Goal: Task Accomplishment & Management: Use online tool/utility

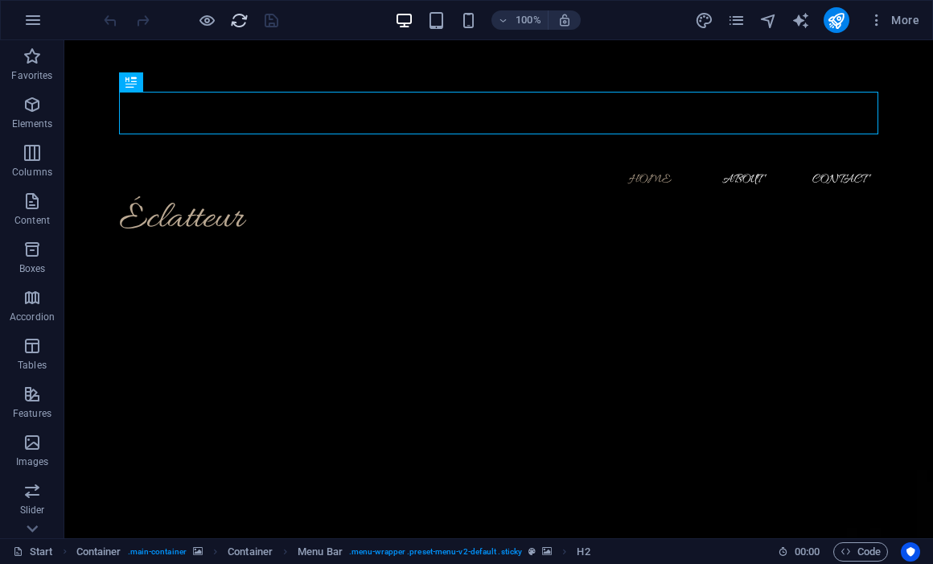
click at [242, 21] on icon "reload" at bounding box center [239, 20] width 18 height 18
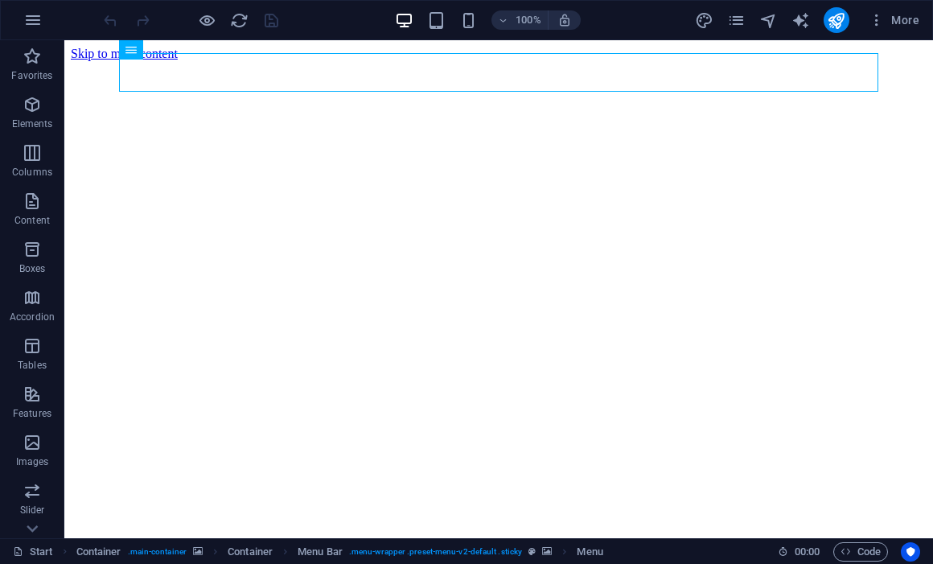
click at [235, 7] on div at bounding box center [191, 20] width 180 height 26
click at [235, 14] on icon "reload" at bounding box center [239, 20] width 18 height 18
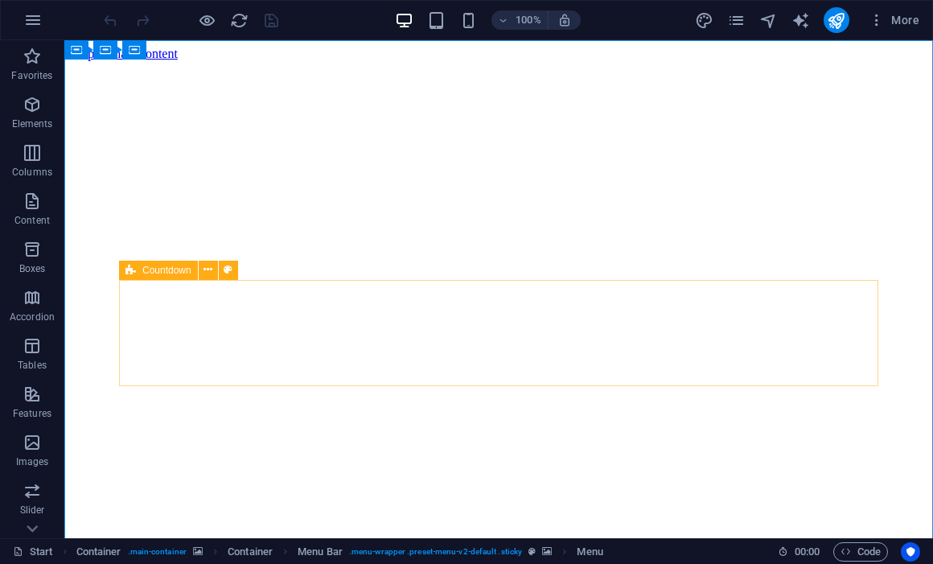
click at [134, 274] on icon at bounding box center [130, 270] width 10 height 19
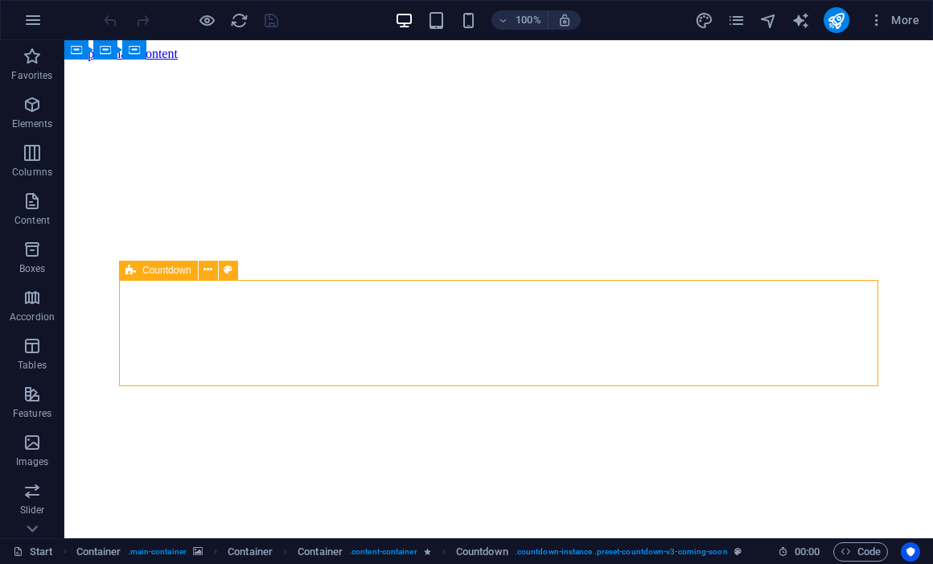
click at [134, 274] on icon at bounding box center [130, 270] width 10 height 19
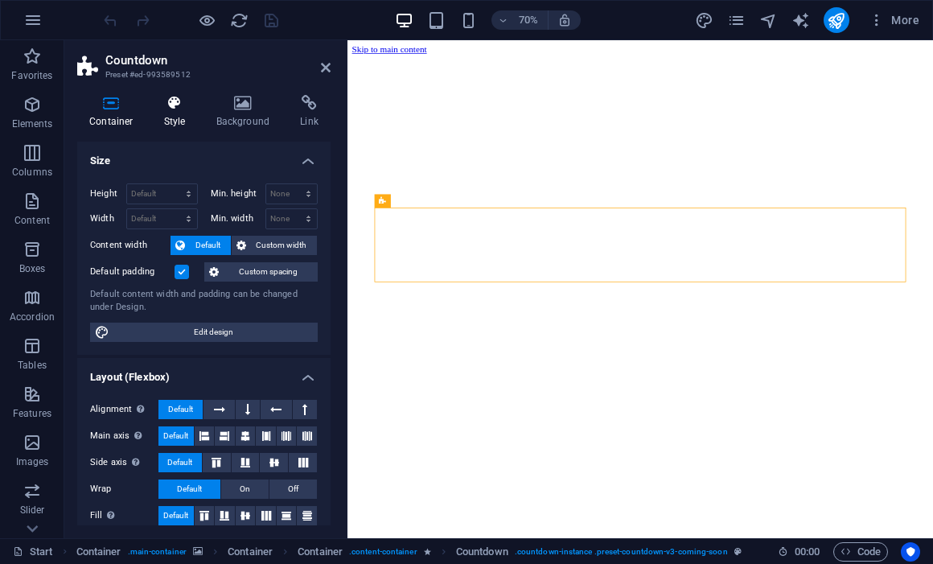
click at [173, 111] on h4 "Style" at bounding box center [178, 112] width 52 height 34
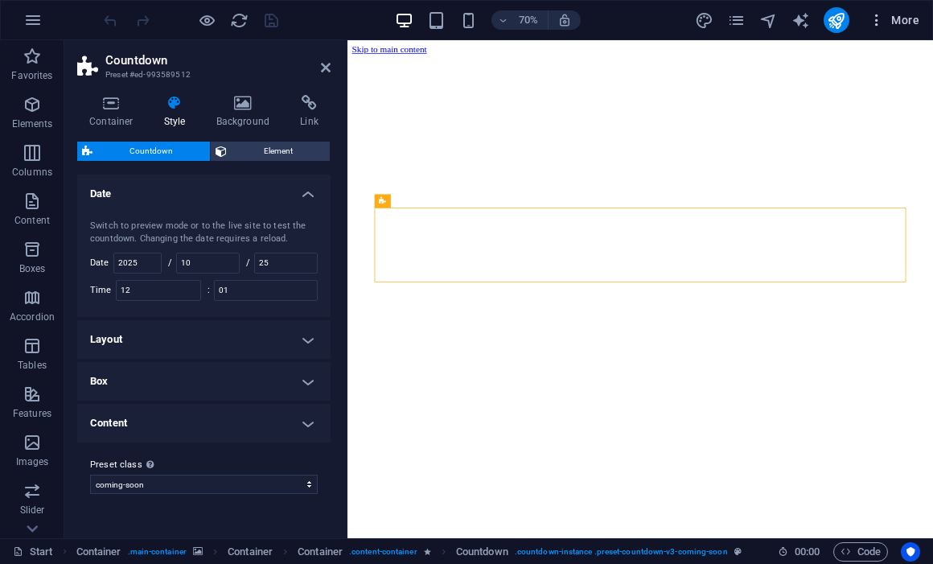
click at [907, 26] on span "More" at bounding box center [894, 20] width 51 height 16
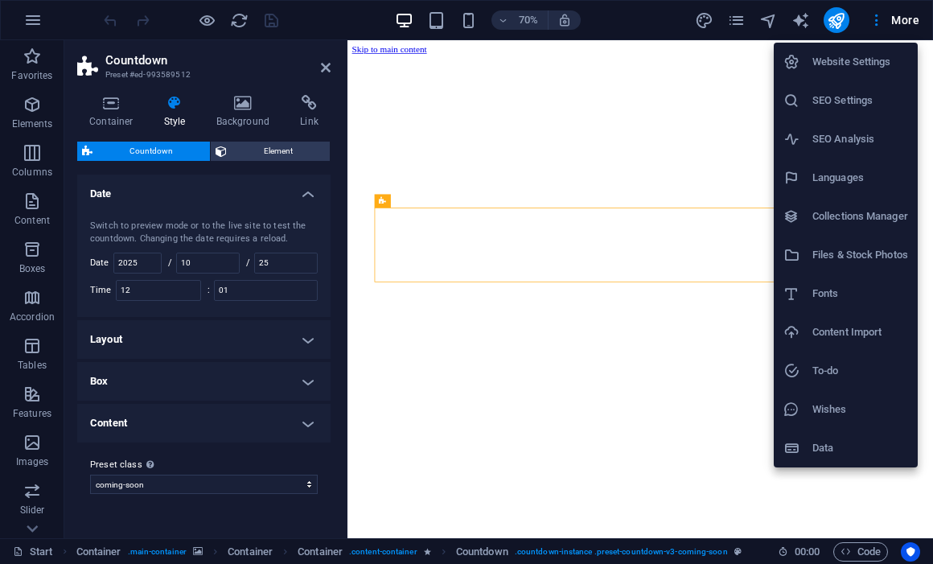
click at [890, 50] on li "Website Settings" at bounding box center [846, 62] width 144 height 39
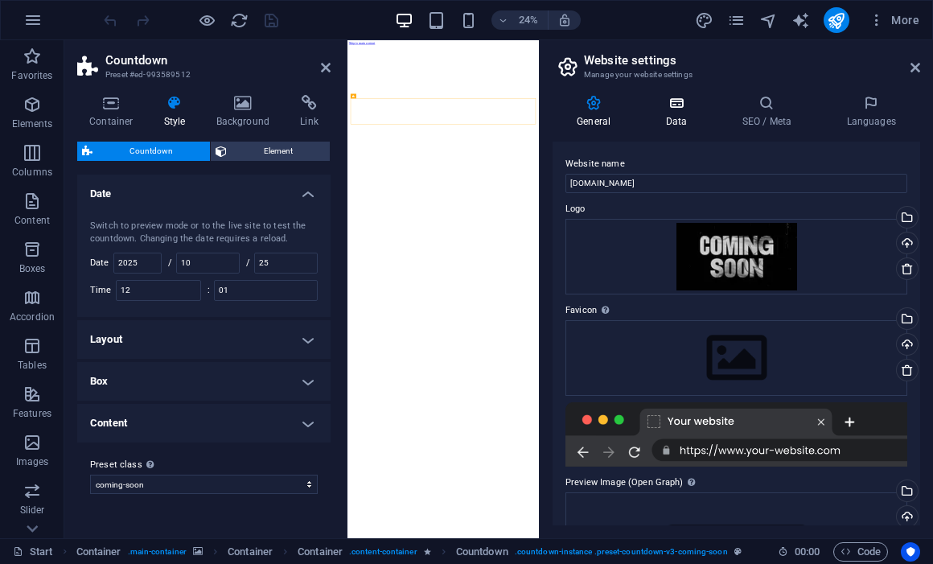
click at [678, 114] on h4 "Data" at bounding box center [679, 112] width 76 height 34
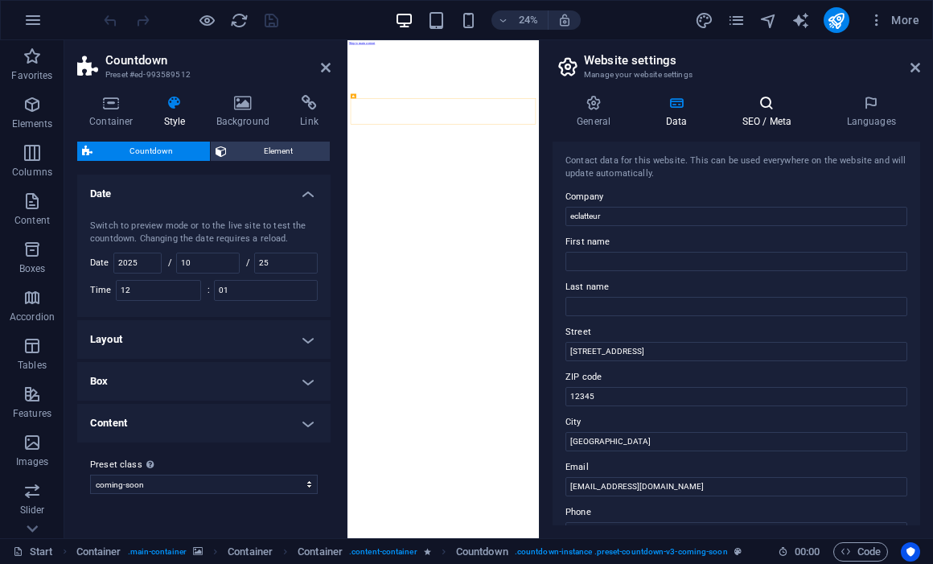
click at [760, 116] on h4 "SEO / Meta" at bounding box center [769, 112] width 105 height 34
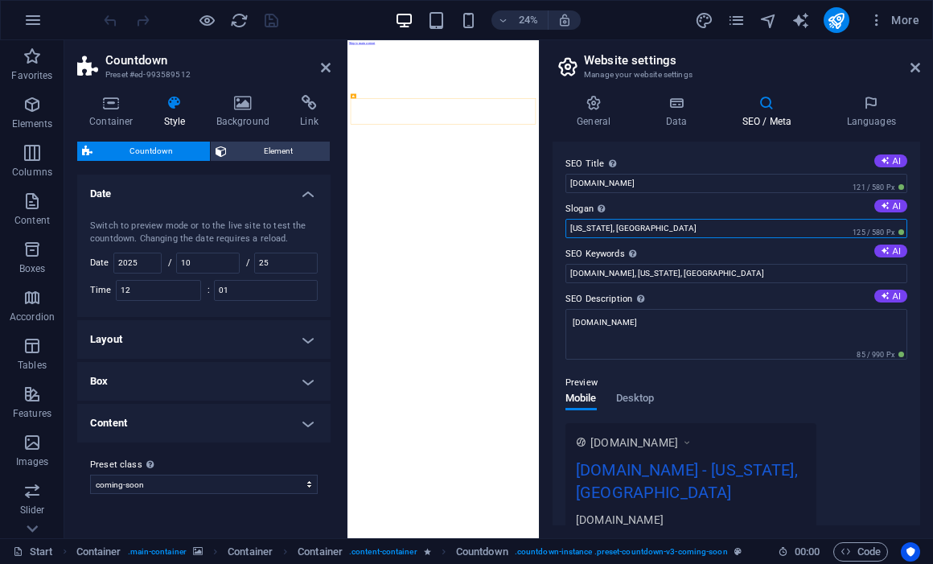
click at [824, 229] on input "[US_STATE], [GEOGRAPHIC_DATA]" at bounding box center [736, 228] width 342 height 19
type input "[GEOGRAPHIC_DATA], IDN"
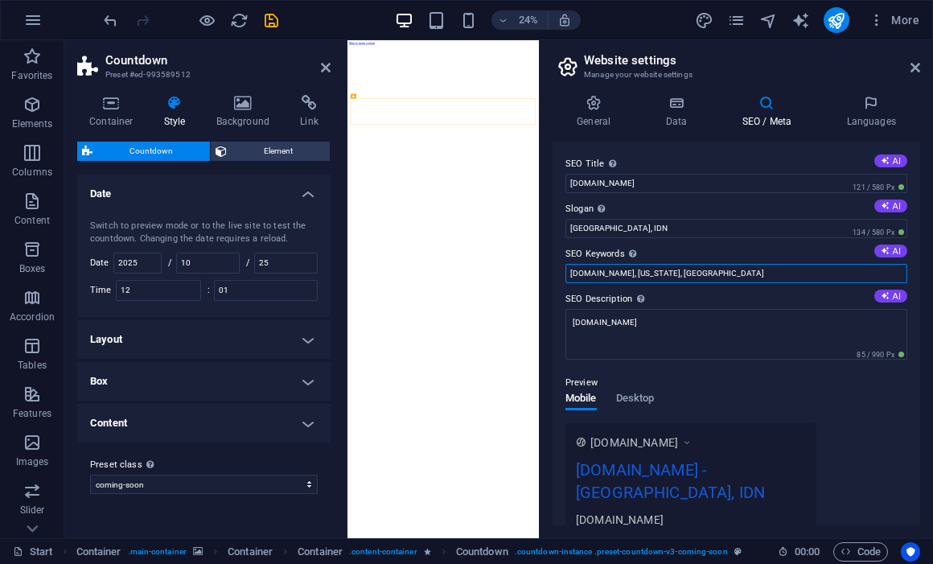
click at [754, 269] on input "[DOMAIN_NAME], [US_STATE], [GEOGRAPHIC_DATA]" at bounding box center [736, 273] width 342 height 19
drag, startPoint x: 700, startPoint y: 271, endPoint x: 626, endPoint y: 272, distance: 73.2
click at [626, 272] on input "[DOMAIN_NAME], [US_STATE], [GEOGRAPHIC_DATA]" at bounding box center [736, 273] width 342 height 19
click at [889, 254] on button "AI" at bounding box center [890, 250] width 33 height 13
type input "exclusive jewelry, affordable luxury, resilience jewelry, strength accessories,…"
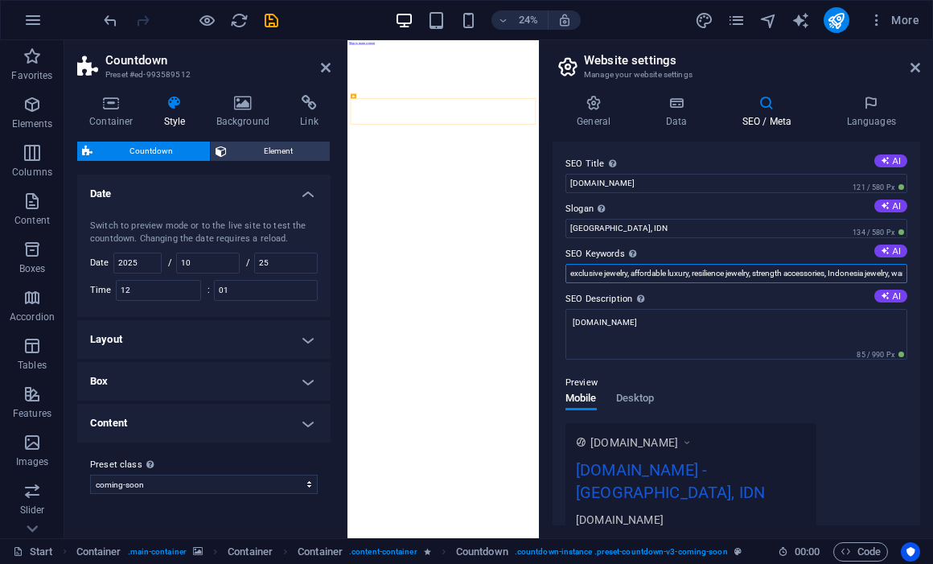
click at [811, 272] on input "exclusive jewelry, affordable luxury, resilience jewelry, strength accessories,…" at bounding box center [736, 273] width 342 height 19
click at [887, 298] on button "AI" at bounding box center [890, 296] width 33 height 13
type textarea "Discover Éclatteur: exclusive jewelry symbolizing strength and resilience. Join…"
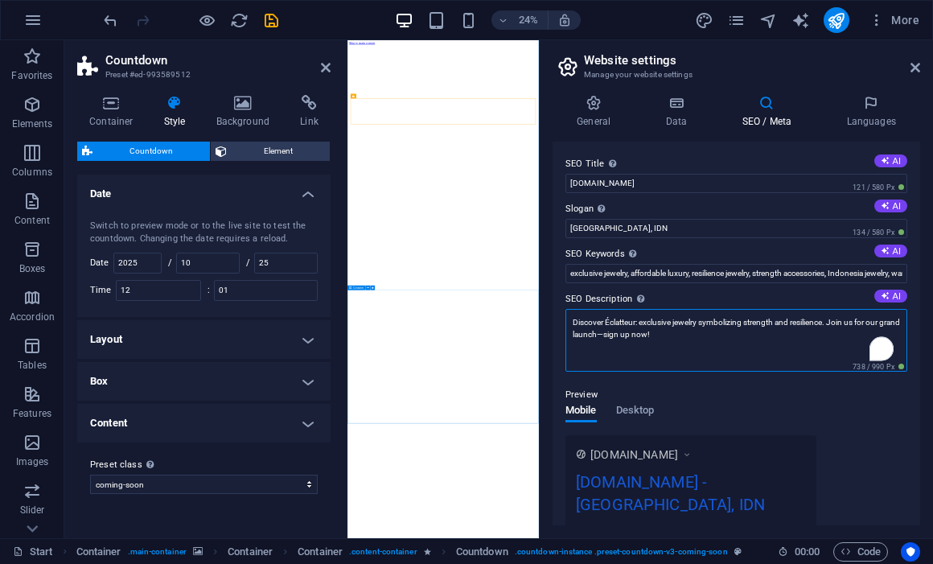
drag, startPoint x: 1020, startPoint y: 380, endPoint x: 1039, endPoint y: 1073, distance: 692.7
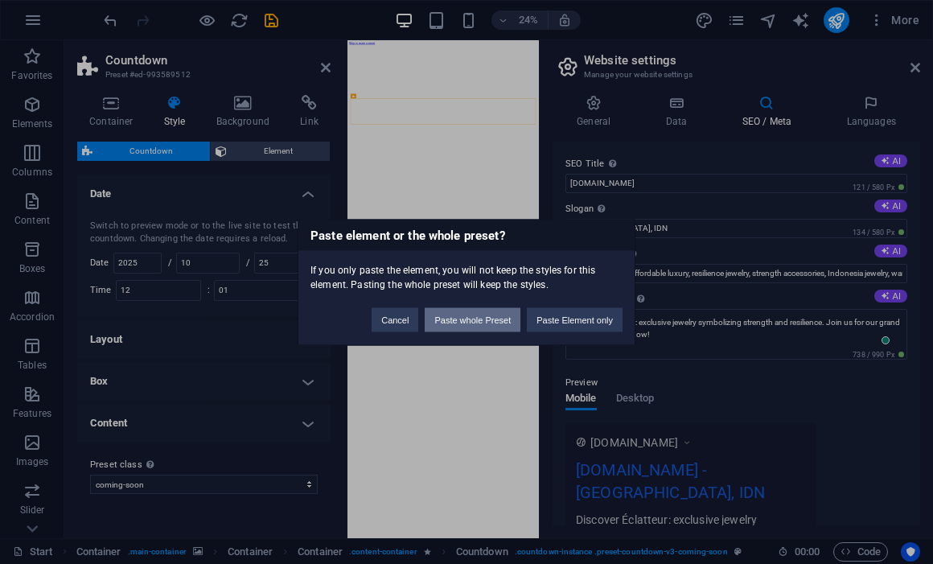
click at [510, 313] on button "Paste whole Preset" at bounding box center [473, 319] width 96 height 24
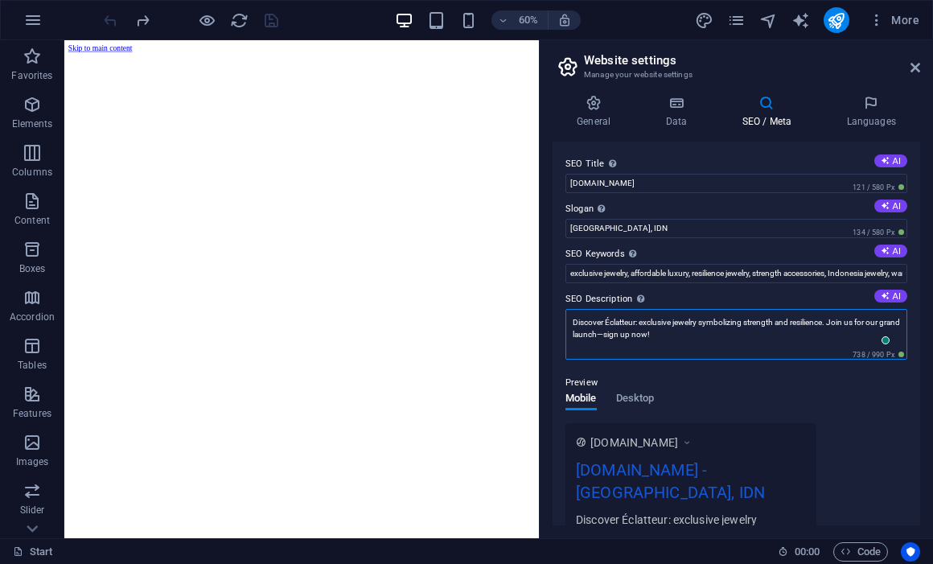
click at [677, 334] on textarea "Discover Éclatteur: exclusive jewelry symbolizing strength and resilience. Join…" at bounding box center [736, 334] width 342 height 51
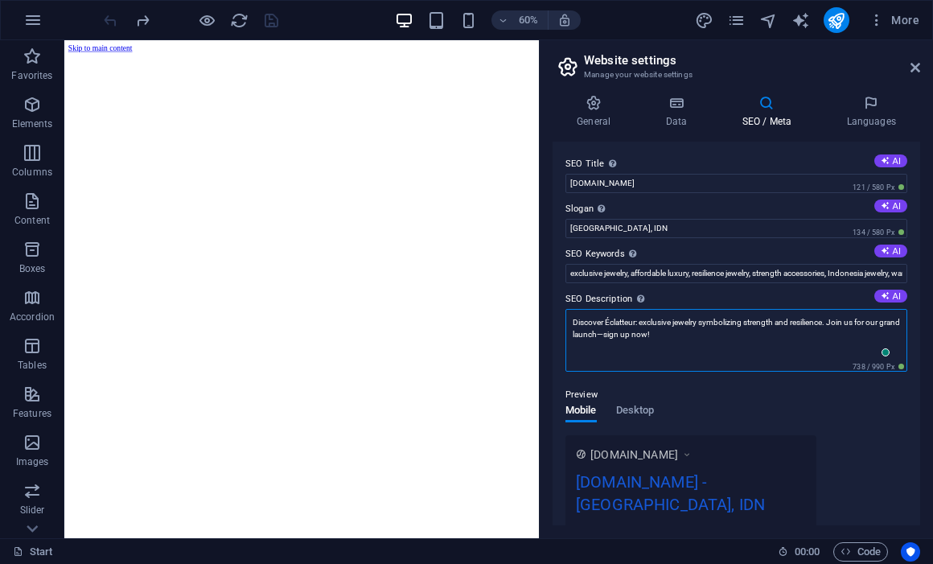
click at [677, 334] on textarea "Discover Éclatteur: exclusive jewelry symbolizing strength and resilience. Join…" at bounding box center [736, 340] width 342 height 63
drag, startPoint x: 683, startPoint y: 335, endPoint x: 563, endPoint y: 321, distance: 120.7
click at [563, 321] on div "SEO Title The title of your website - make it something that stands out in sear…" at bounding box center [737, 334] width 368 height 384
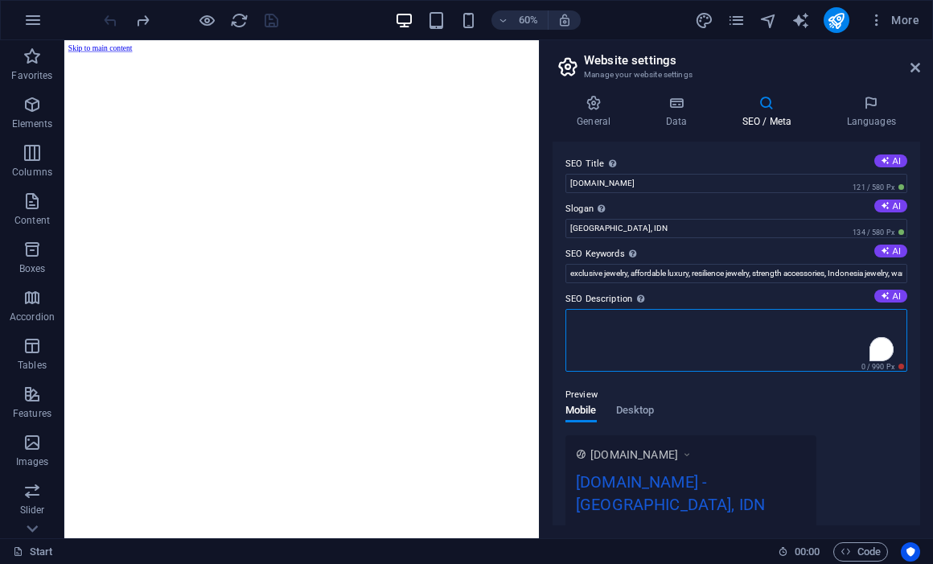
paste textarea "éclatteur was forged through grit, not glamour. We rebel against perfection. In…"
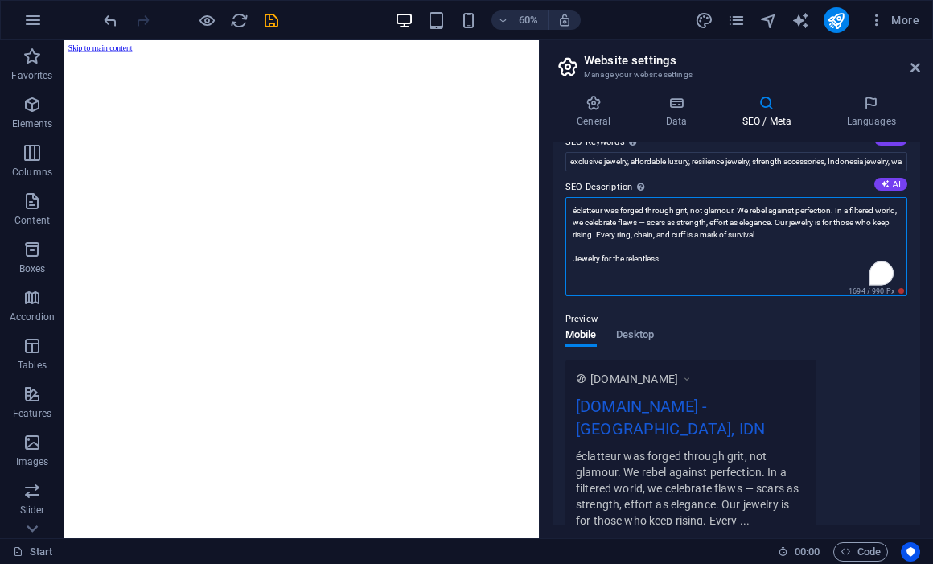
scroll to position [81, 0]
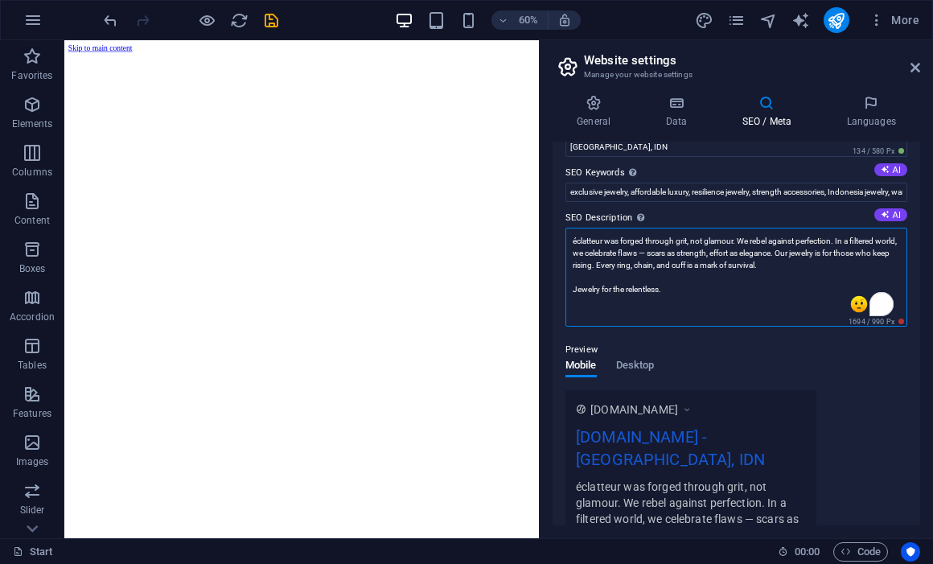
click at [692, 273] on textarea "éclatteur was forged through grit, not glamour. We rebel against perfection. In…" at bounding box center [736, 277] width 342 height 99
click at [669, 294] on textarea "éclatteur was forged through grit, not glamour. We rebel against perfection. In…" at bounding box center [736, 277] width 342 height 99
drag, startPoint x: 663, startPoint y: 251, endPoint x: 802, endPoint y: 249, distance: 139.2
click at [802, 249] on textarea "éclatteur was forged through grit, not glamour. We rebel against perfection. In…" at bounding box center [736, 277] width 342 height 99
drag, startPoint x: 703, startPoint y: 266, endPoint x: 668, endPoint y: 251, distance: 38.5
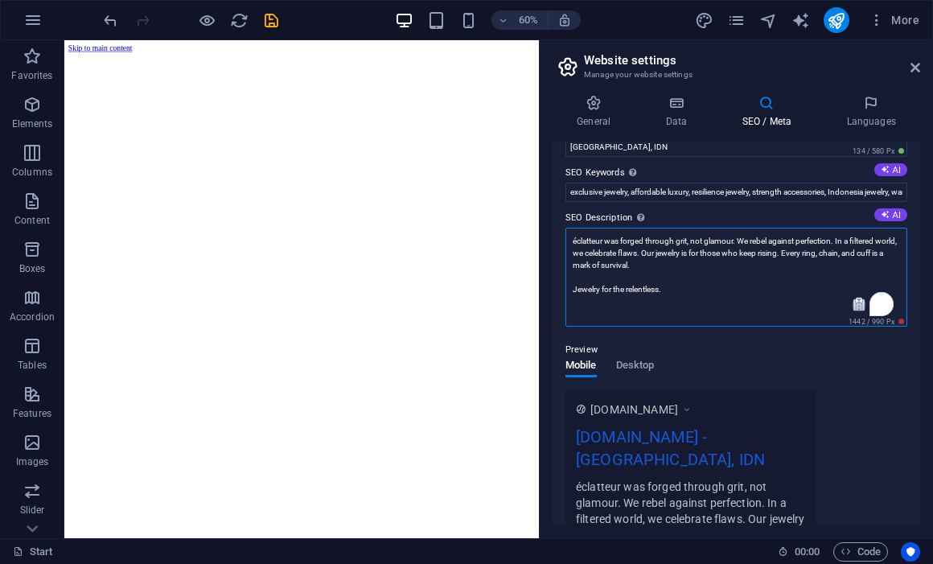
click at [668, 251] on textarea "éclatteur was forged through grit, not glamour. We rebel against perfection. In…" at bounding box center [736, 277] width 342 height 99
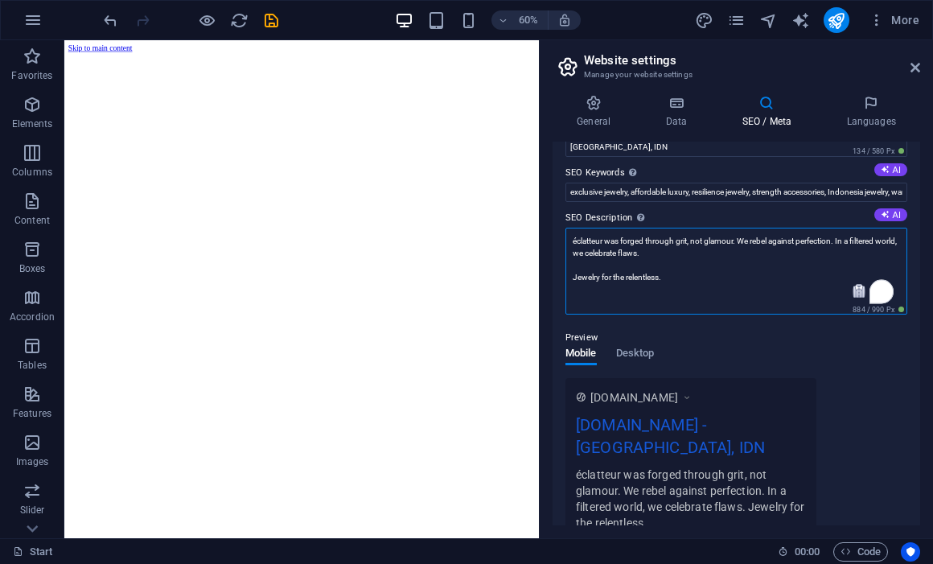
click at [647, 297] on textarea "éclatteur was forged through grit, not glamour. We rebel against perfection. In…" at bounding box center [736, 271] width 342 height 87
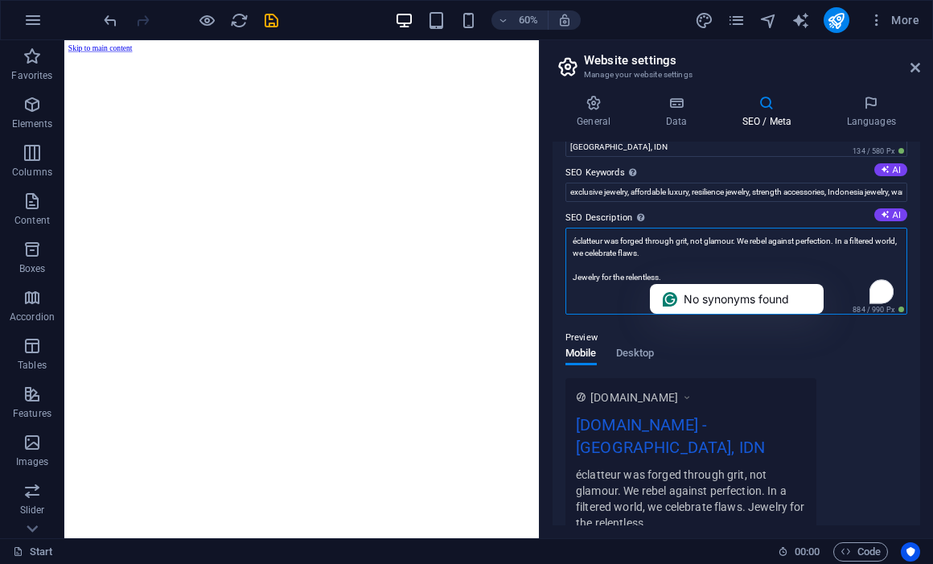
type textarea "éclatteur was forged through grit, not glamour. We rebel against perfection. In…"
click at [717, 367] on div "Preview Mobile Desktop [DOMAIN_NAME] [DOMAIN_NAME] - [GEOGRAPHIC_DATA], IDN écl…" at bounding box center [736, 427] width 342 height 225
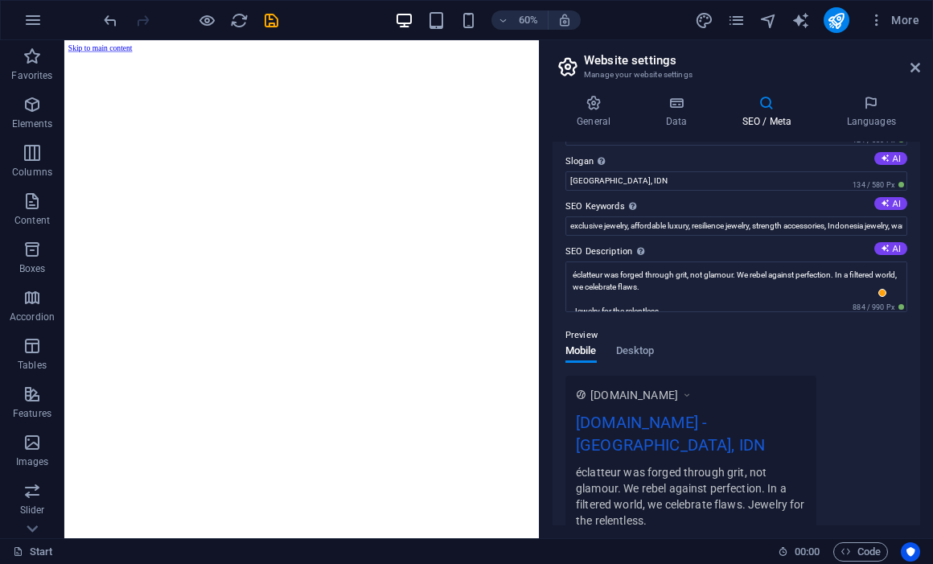
scroll to position [0, 0]
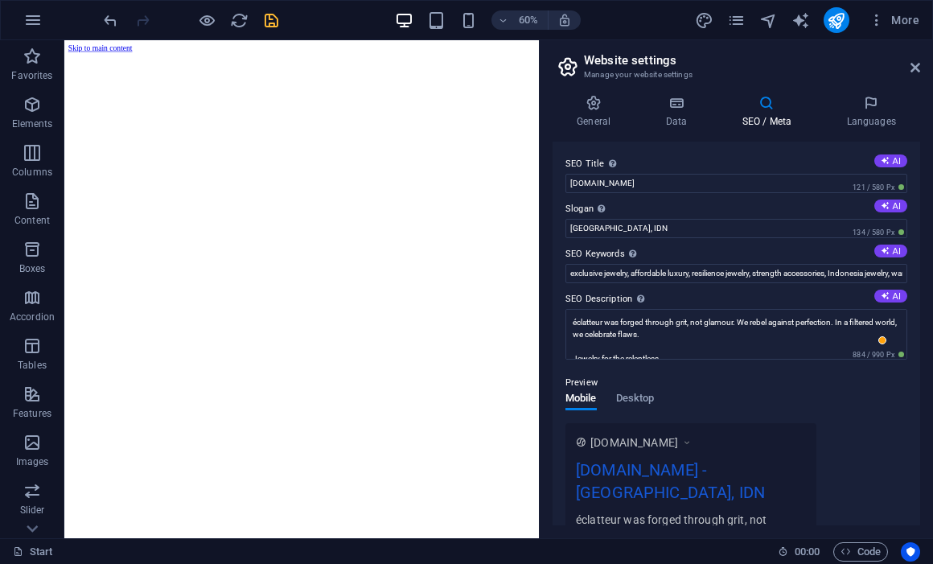
click at [277, 27] on icon "save" at bounding box center [271, 20] width 18 height 18
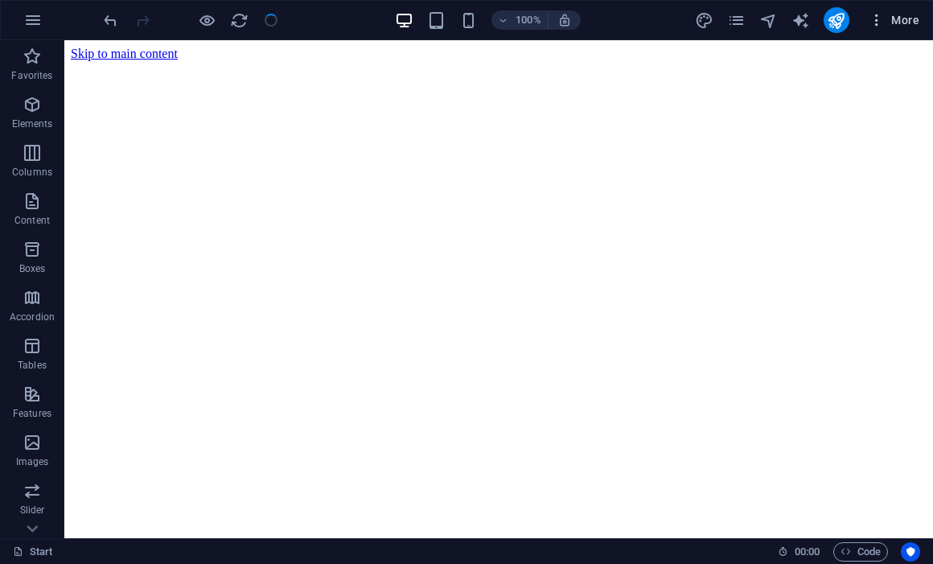
click at [884, 23] on icon "button" at bounding box center [877, 20] width 16 height 16
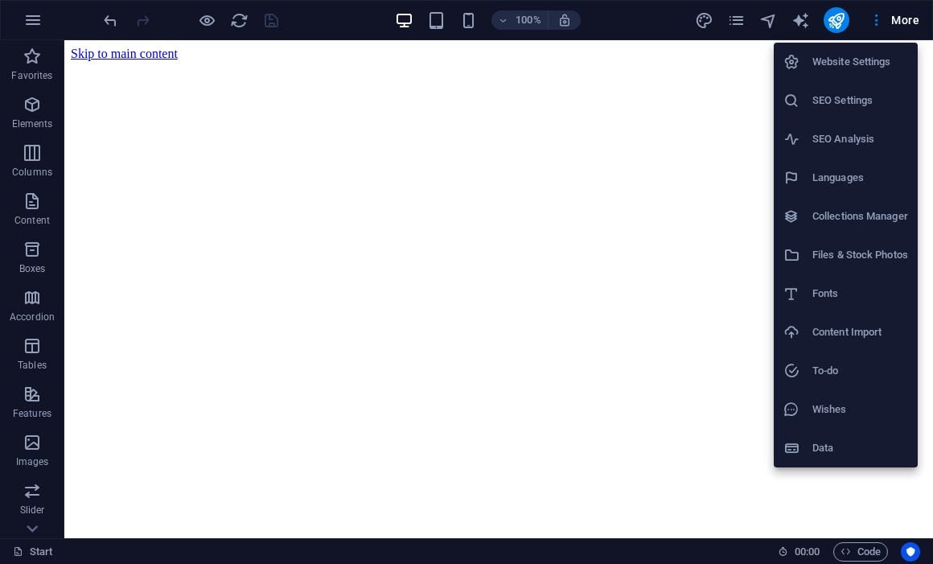
click at [845, 76] on li "Website Settings" at bounding box center [846, 62] width 144 height 39
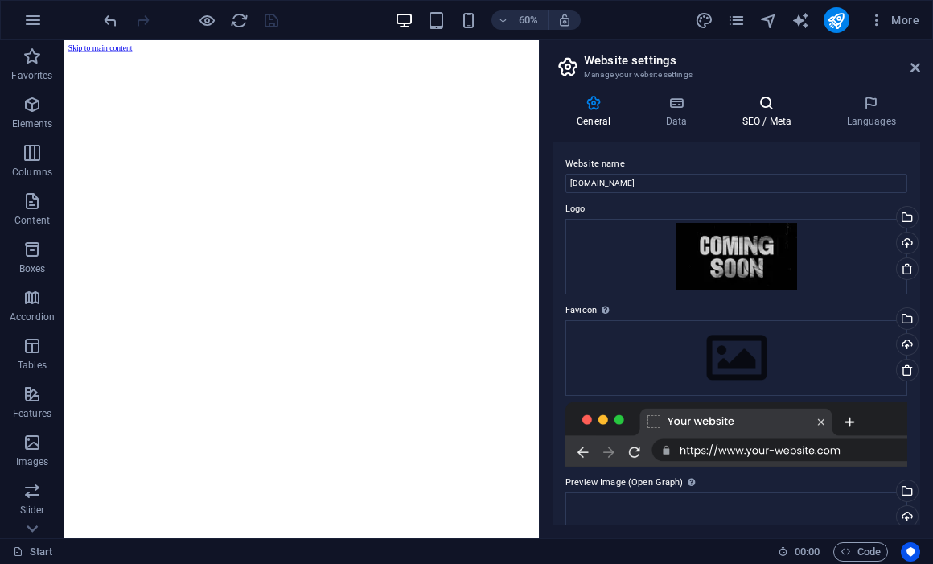
click at [770, 122] on h4 "SEO / Meta" at bounding box center [769, 112] width 105 height 34
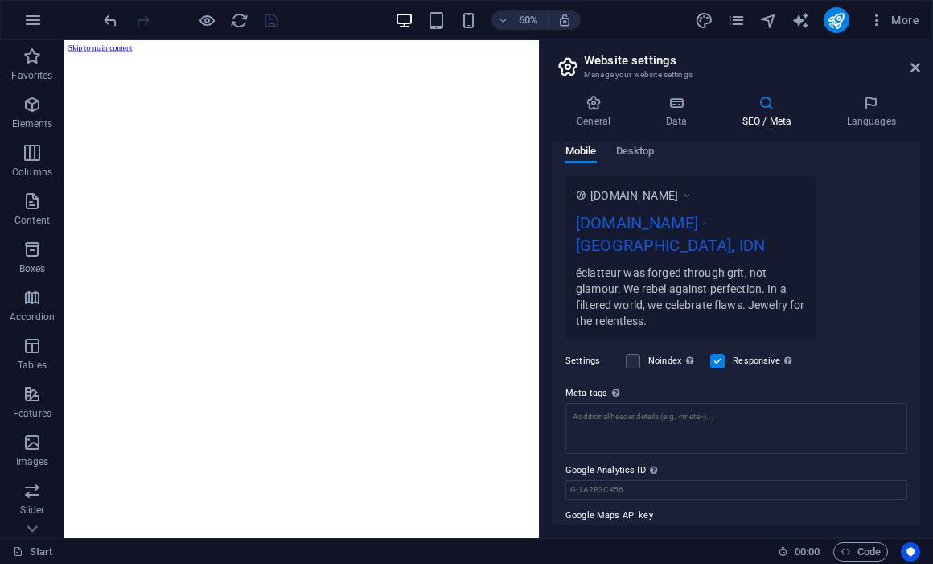
scroll to position [256, 0]
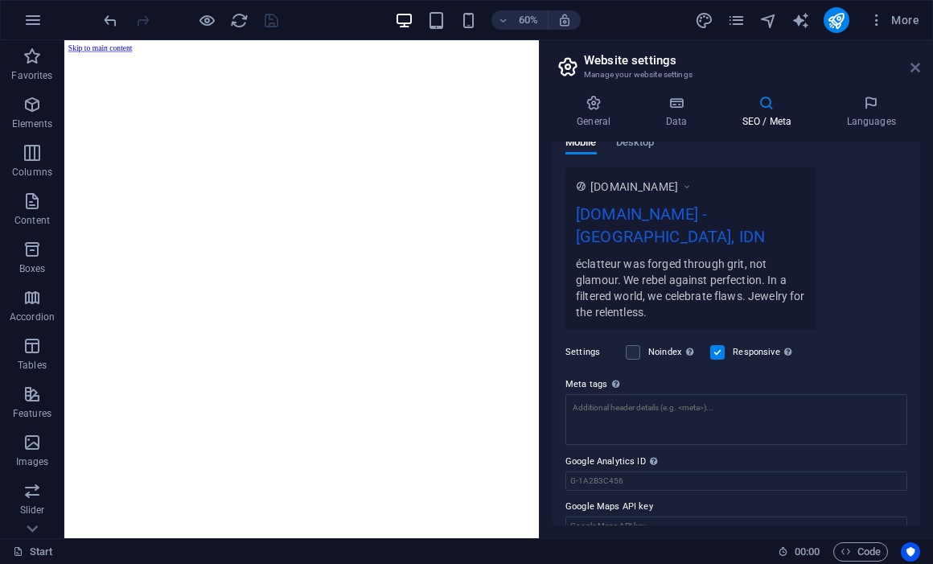
click at [918, 64] on icon at bounding box center [915, 67] width 10 height 13
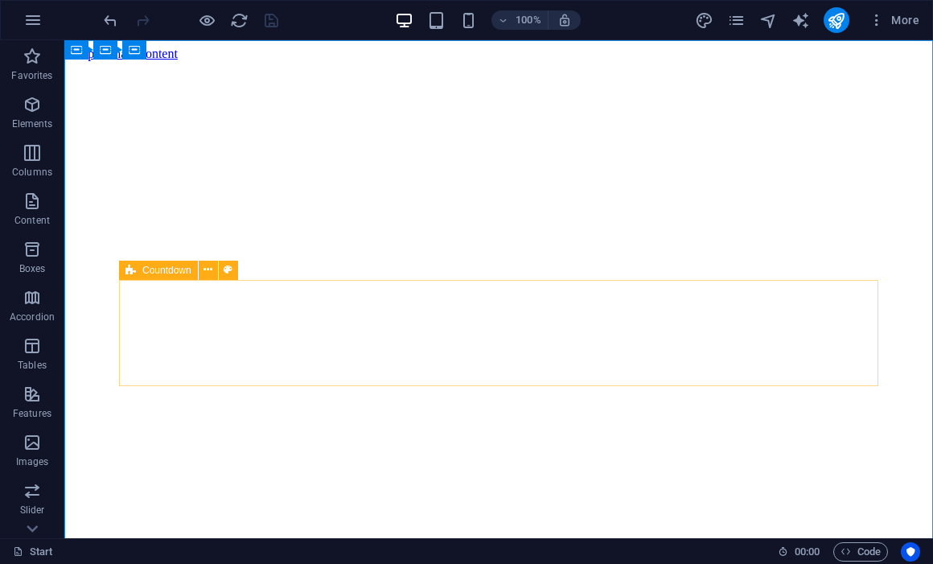
click at [141, 269] on div "Countdown" at bounding box center [158, 270] width 79 height 19
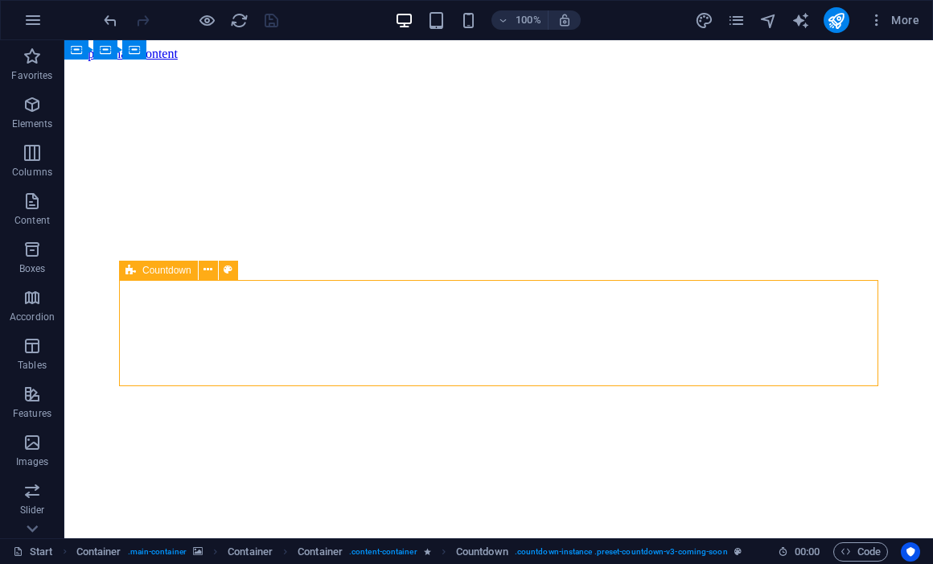
click at [141, 269] on div "Countdown" at bounding box center [158, 270] width 79 height 19
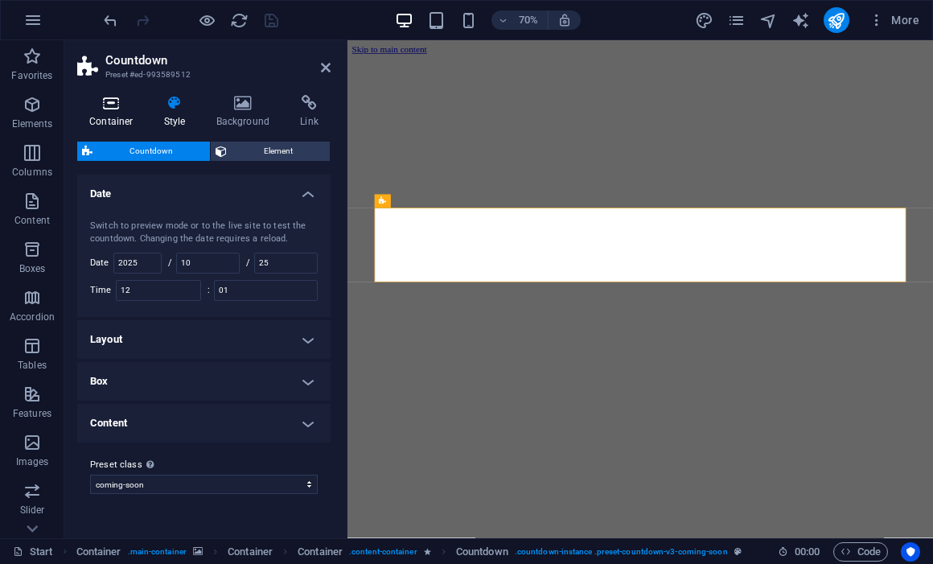
click at [133, 113] on h4 "Container" at bounding box center [114, 112] width 75 height 34
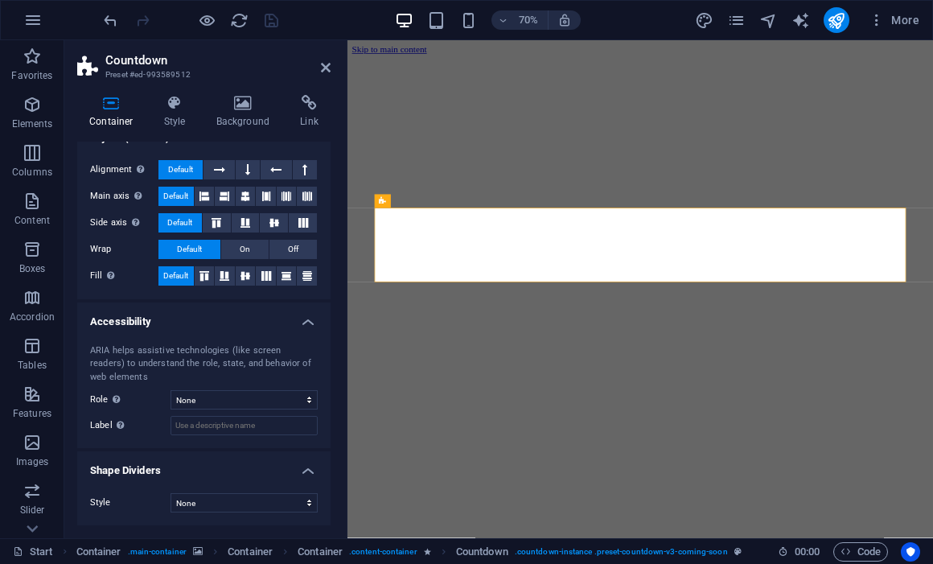
scroll to position [240, 0]
click at [142, 300] on ul "Size Height Default px rem % vh vw Min. height None px rem % vh vw Width Defaul…" at bounding box center [203, 214] width 253 height 624
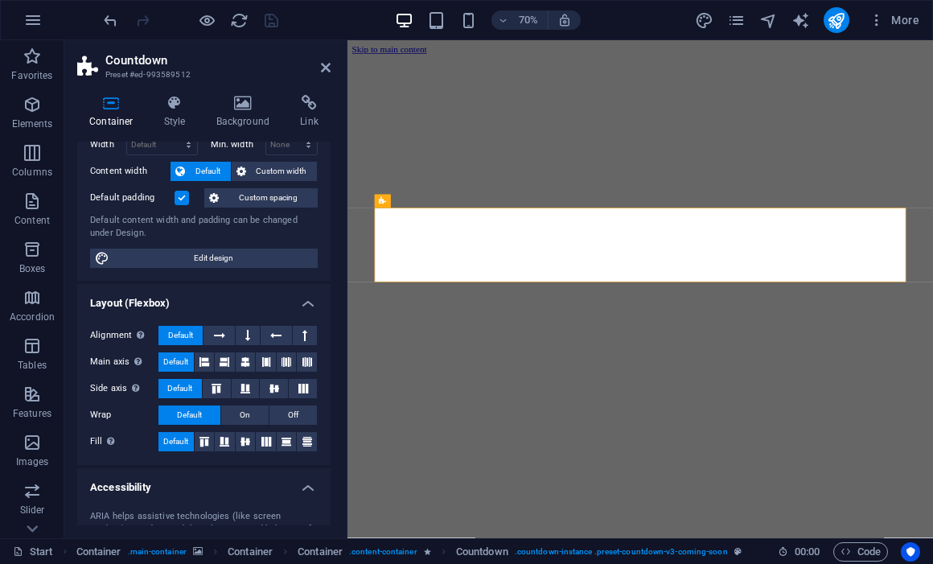
scroll to position [0, 0]
